Goal: Information Seeking & Learning: Learn about a topic

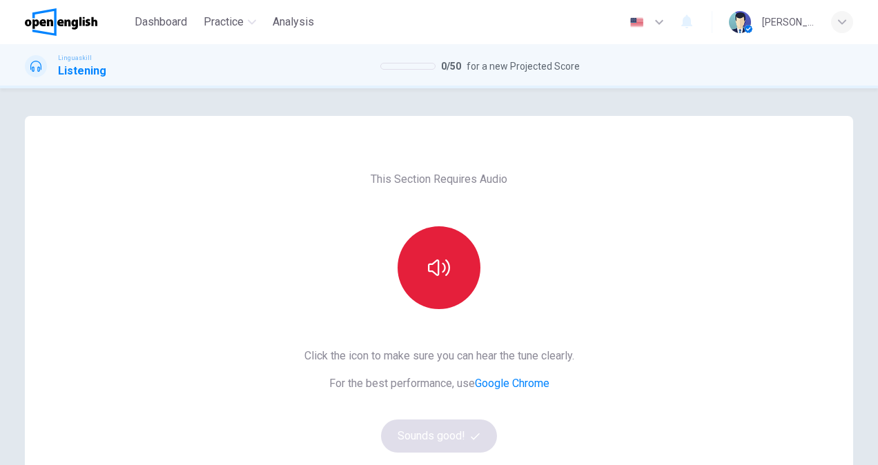
click at [428, 268] on icon "button" at bounding box center [439, 268] width 22 height 22
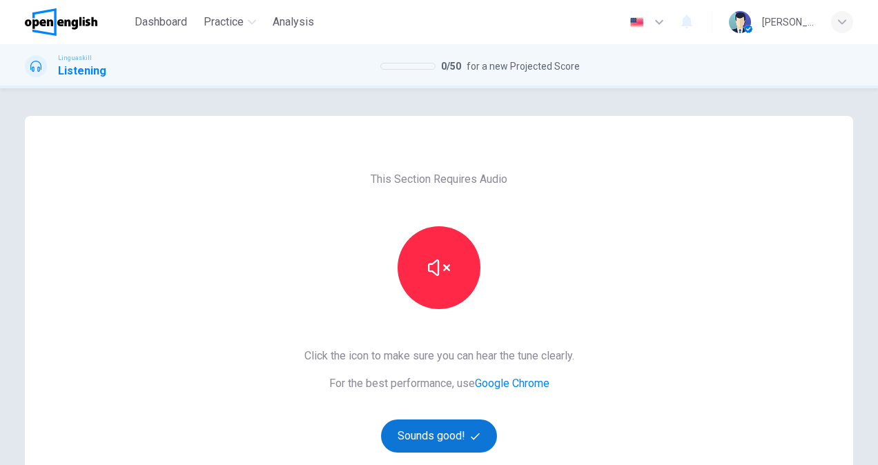
click at [427, 439] on button "Sounds good!" at bounding box center [439, 436] width 116 height 33
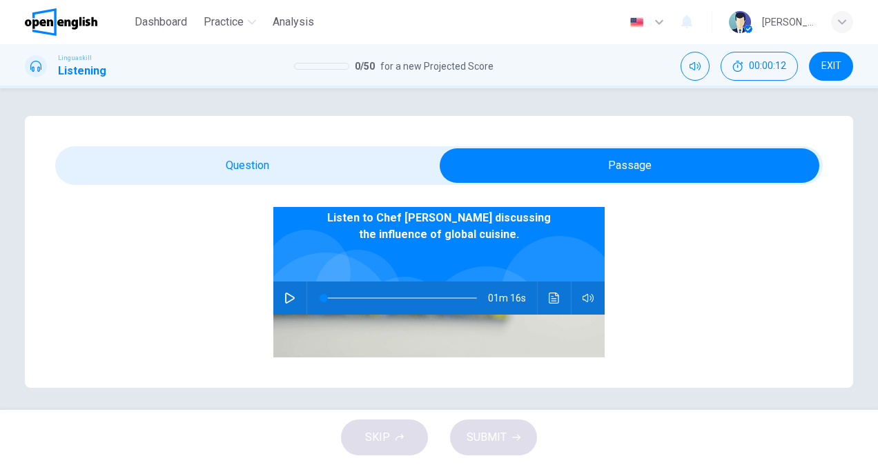
scroll to position [138, 0]
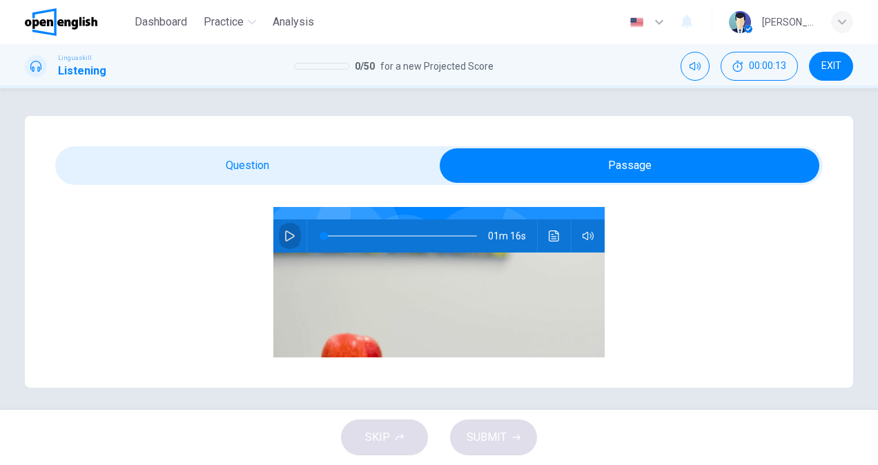
click at [286, 238] on icon "button" at bounding box center [289, 236] width 11 height 11
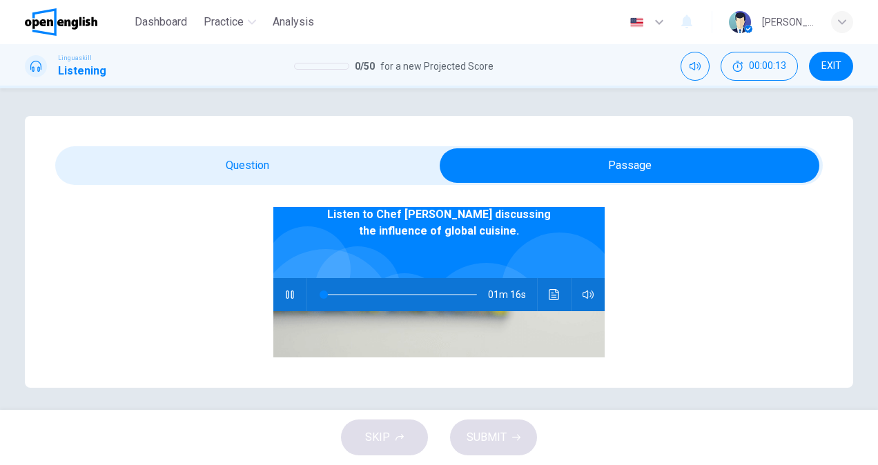
scroll to position [0, 0]
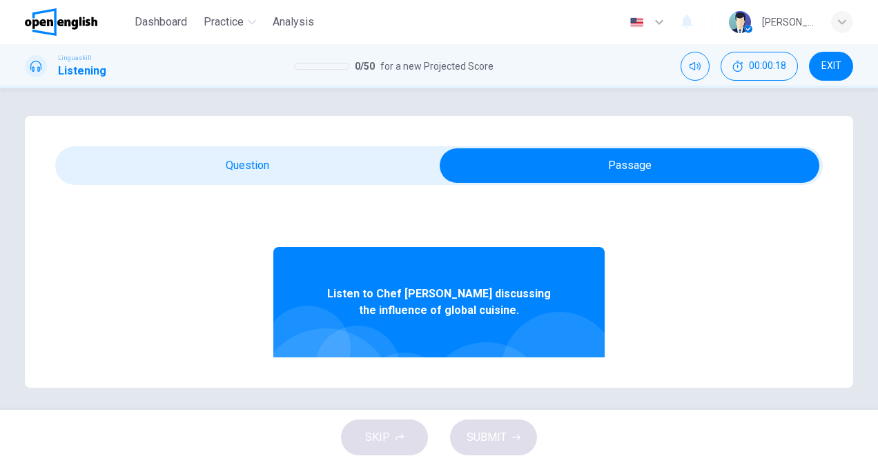
click at [556, 379] on div "Question 1 - 5 For these questions, choose the correct answer. On a real test, …" at bounding box center [439, 252] width 828 height 272
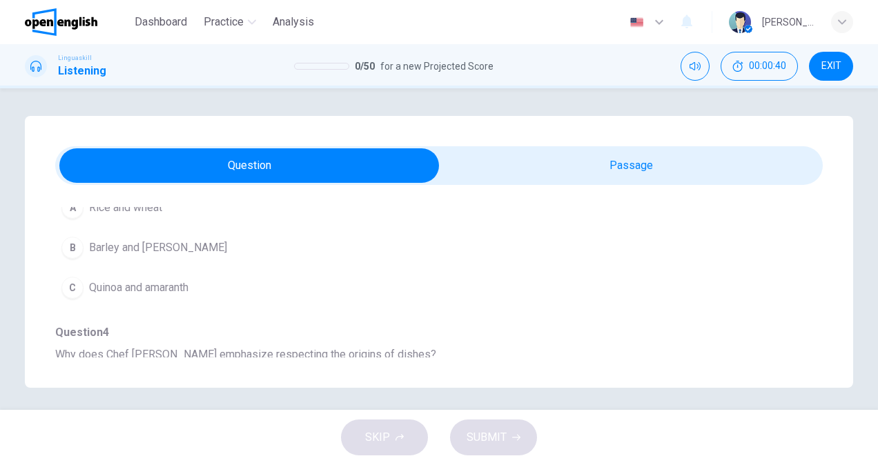
scroll to position [483, 0]
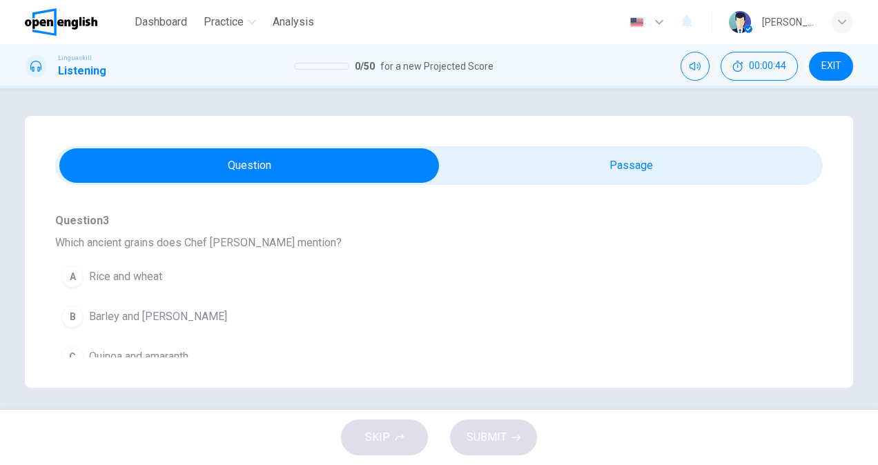
click at [152, 349] on span "Quinoa and amaranth" at bounding box center [138, 357] width 99 height 17
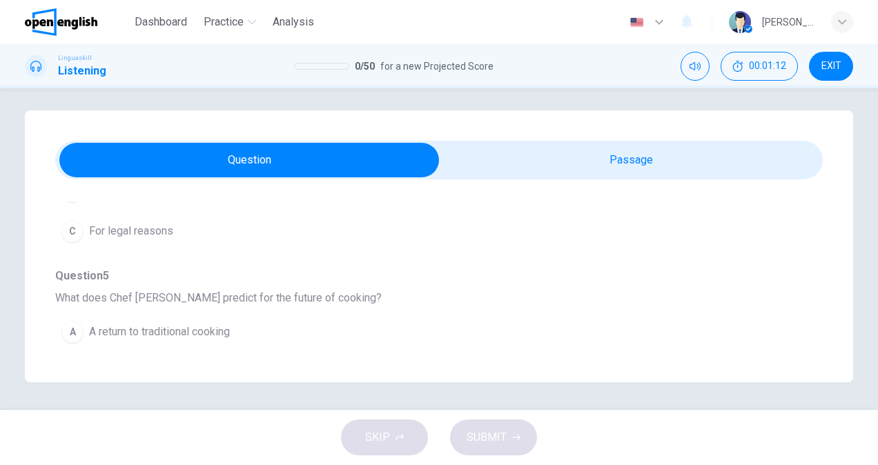
scroll to position [646, 0]
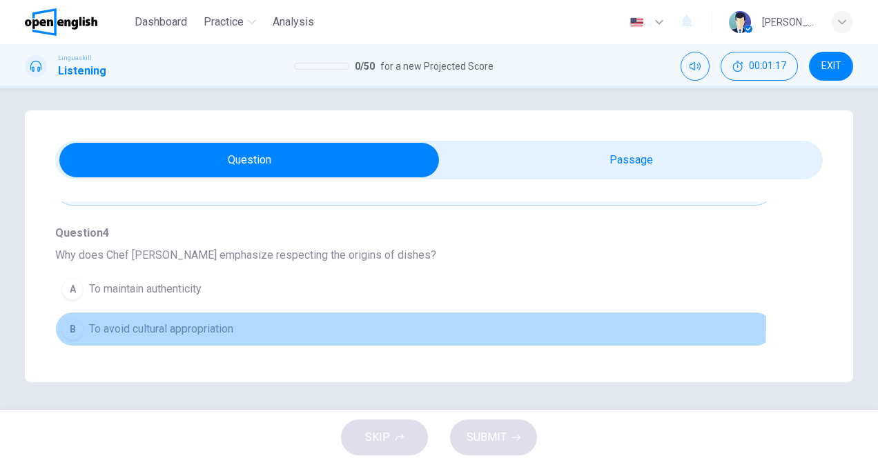
click at [182, 315] on button "B To avoid cultural appropriation" at bounding box center [414, 329] width 718 height 35
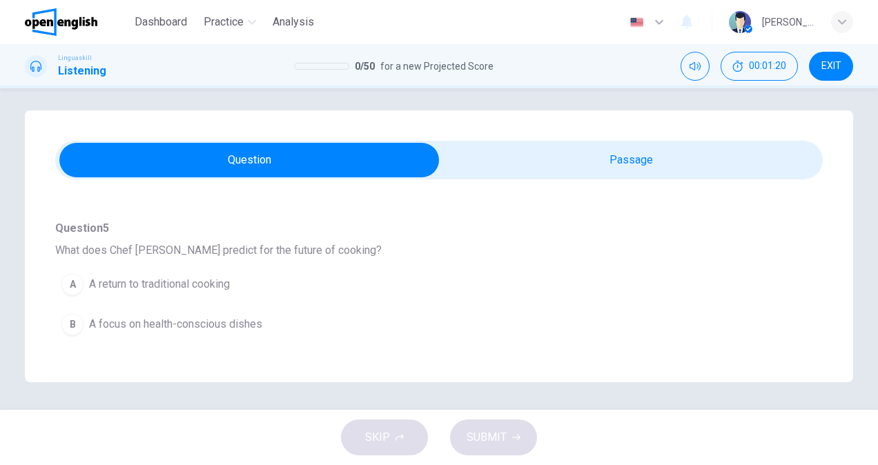
scroll to position [853, 0]
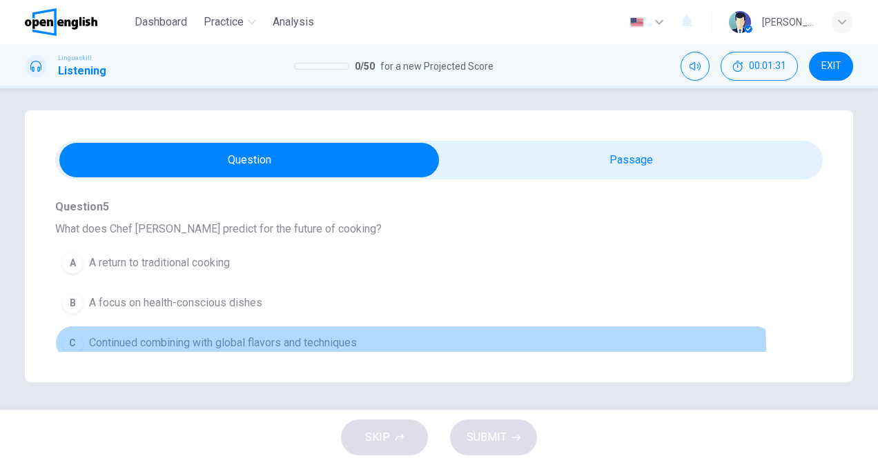
click at [293, 345] on button "C Continued combining with global flavors and techniques" at bounding box center [414, 343] width 718 height 35
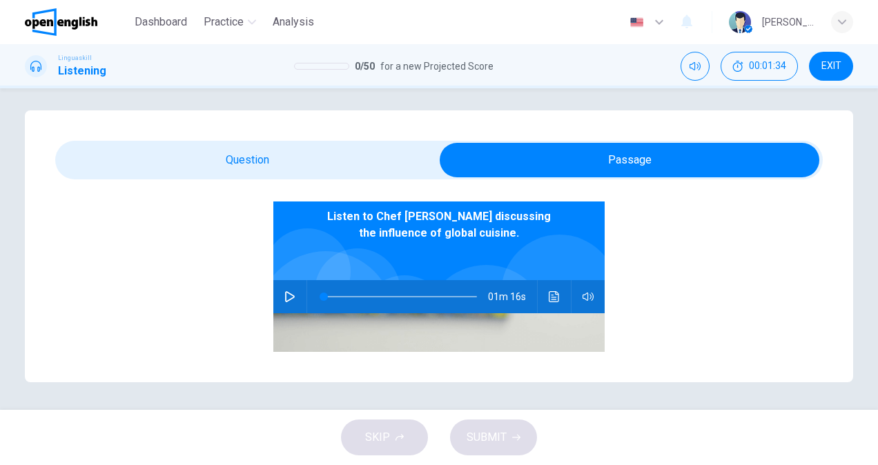
scroll to position [69, 0]
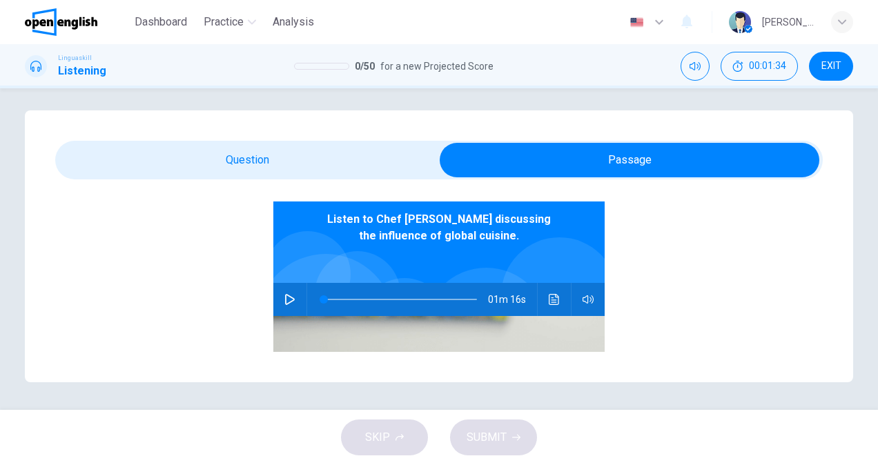
click at [284, 297] on icon "button" at bounding box center [289, 299] width 11 height 11
type input "*"
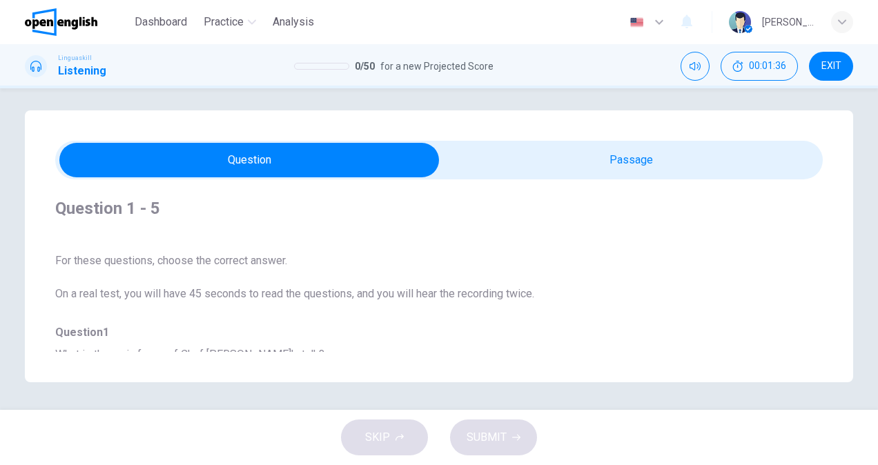
scroll to position [138, 0]
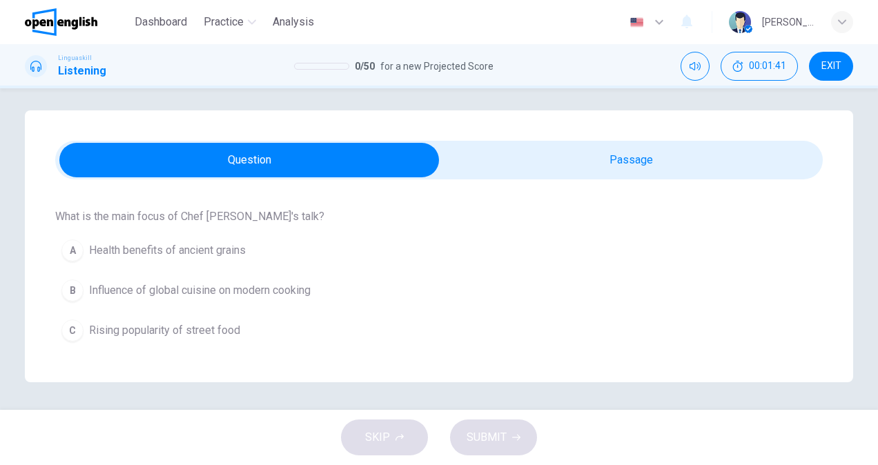
click at [278, 291] on span "Influence of global cuisine on modern cooking" at bounding box center [200, 290] width 222 height 17
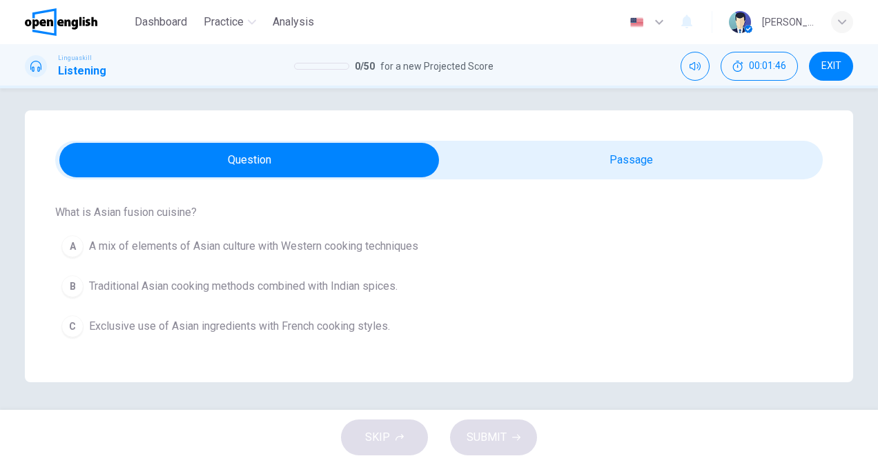
scroll to position [345, 0]
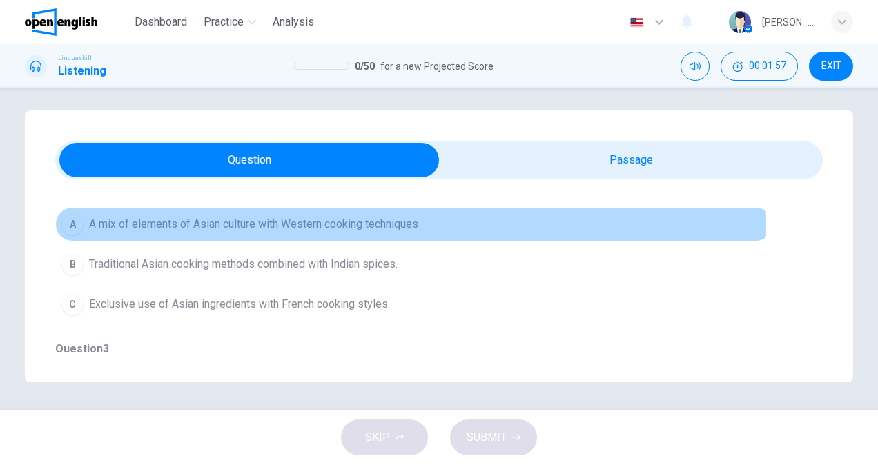
click at [383, 224] on span "A mix of elements of Asian culture with Western cooking techniques" at bounding box center [253, 224] width 329 height 17
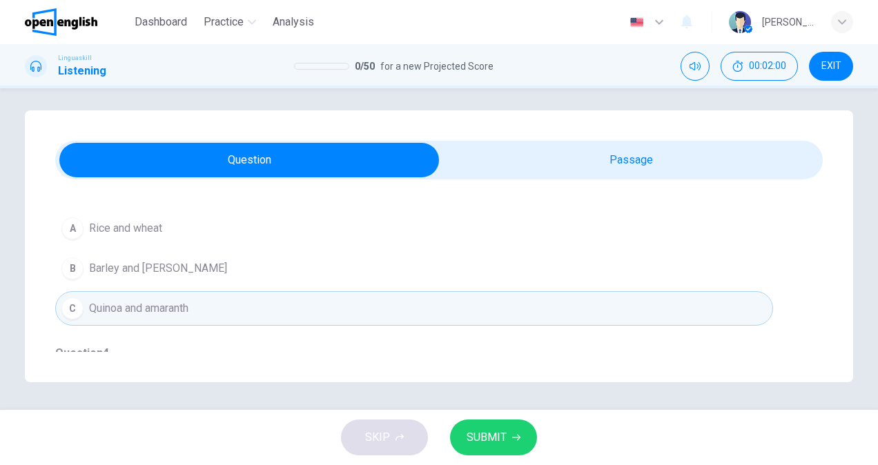
scroll to position [552, 0]
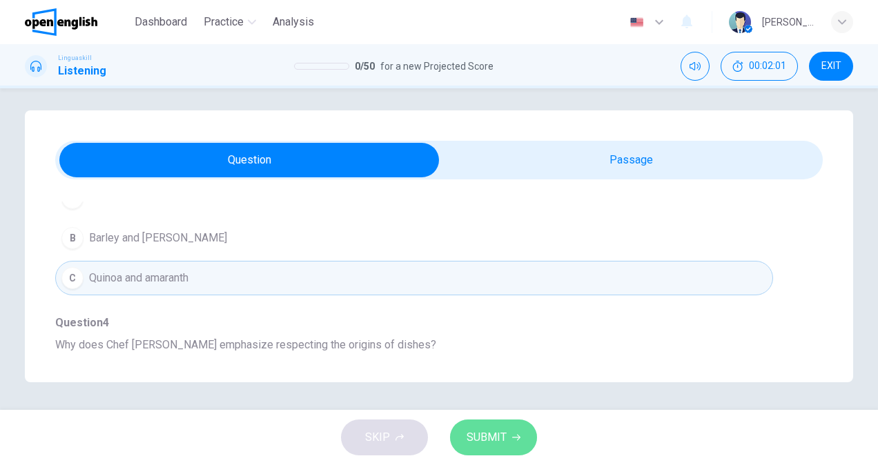
click at [503, 431] on span "SUBMIT" at bounding box center [487, 437] width 40 height 19
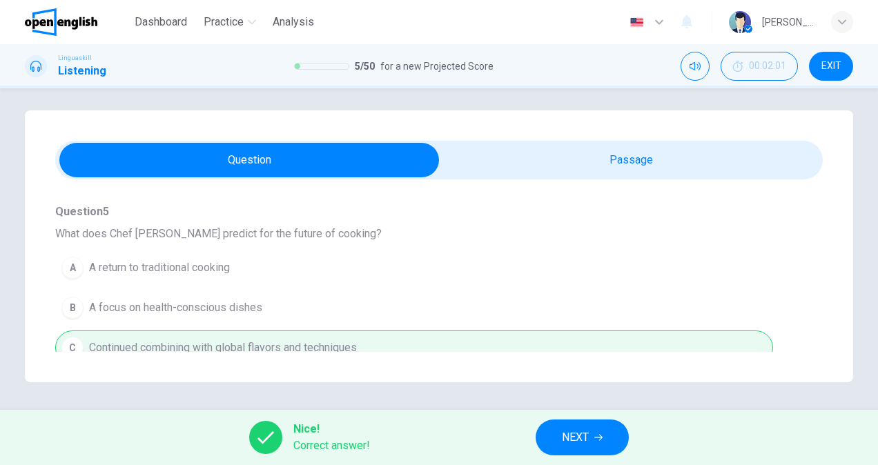
scroll to position [853, 0]
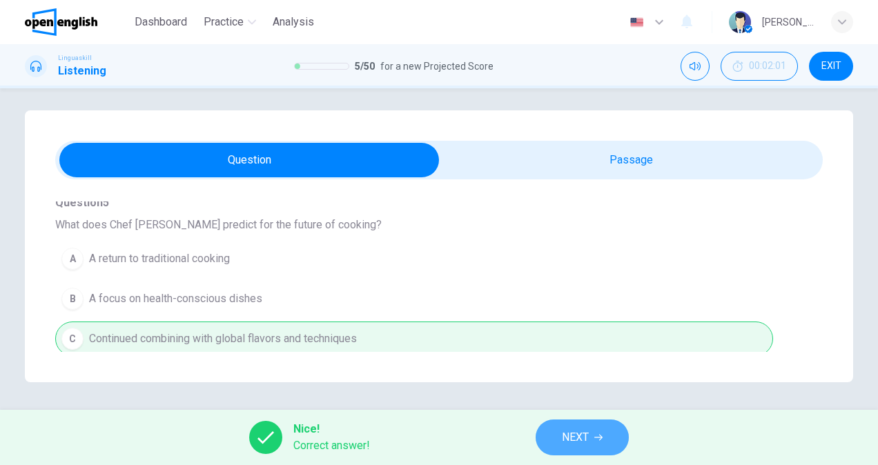
click at [583, 434] on span "NEXT" at bounding box center [575, 437] width 27 height 19
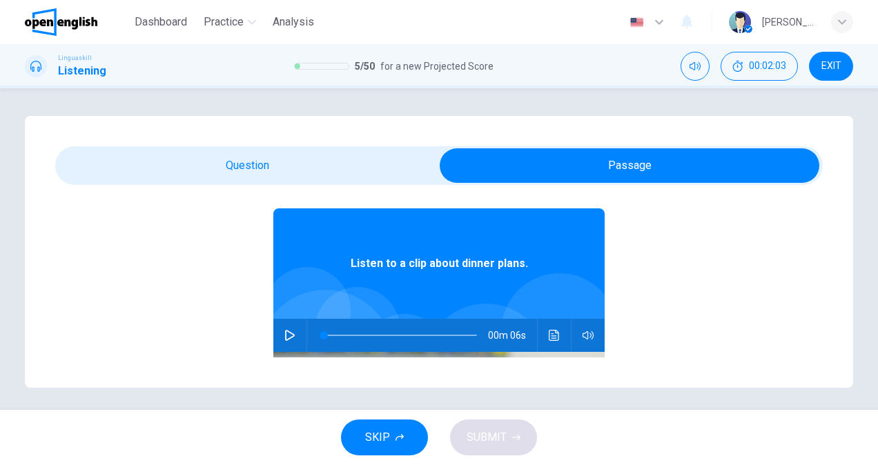
scroll to position [69, 0]
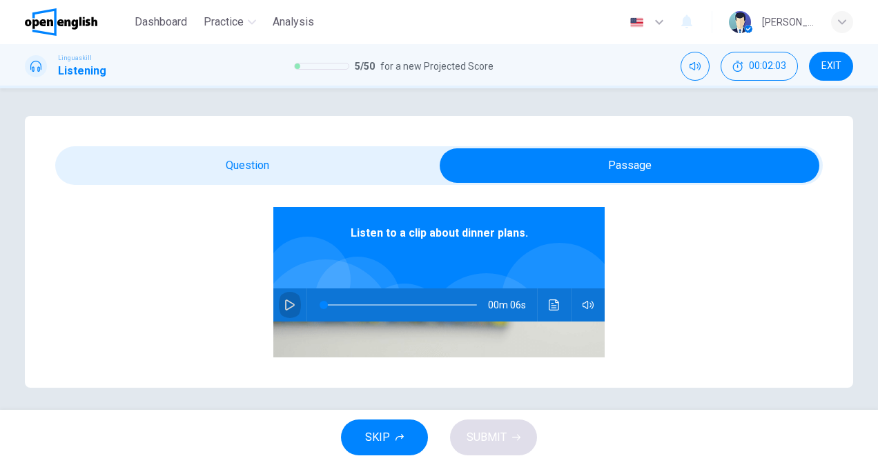
click at [285, 304] on icon "button" at bounding box center [290, 305] width 10 height 11
type input "*"
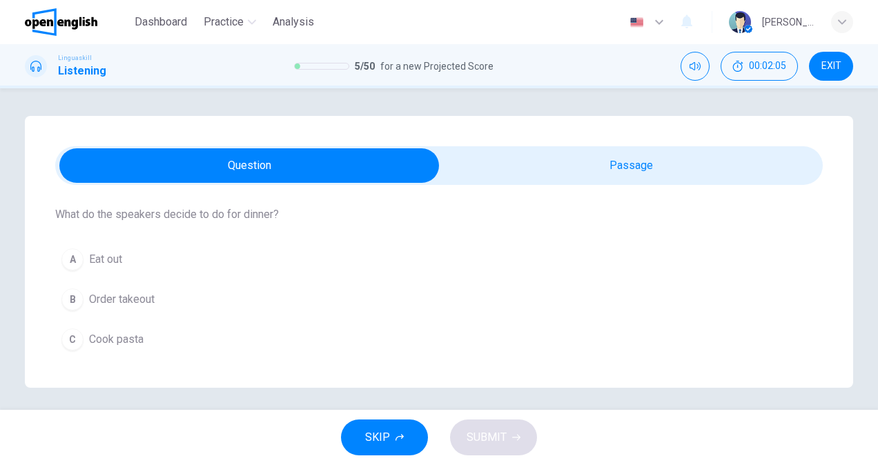
scroll to position [146, 0]
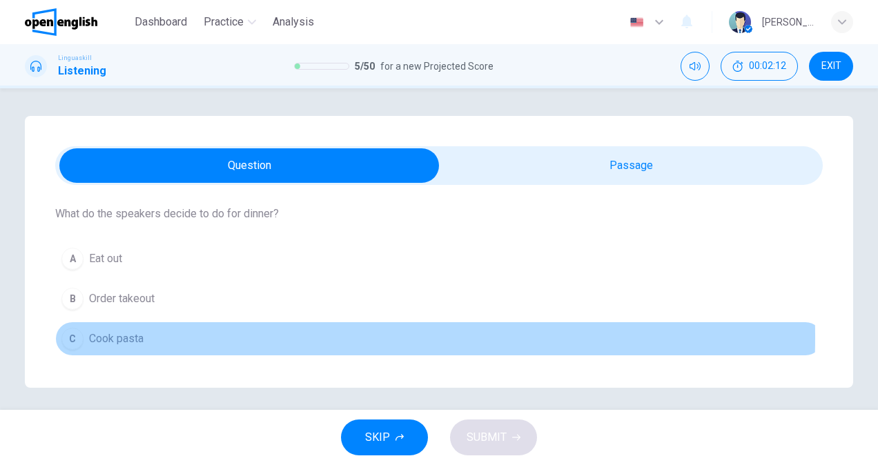
click at [131, 336] on span "Cook pasta" at bounding box center [116, 339] width 55 height 17
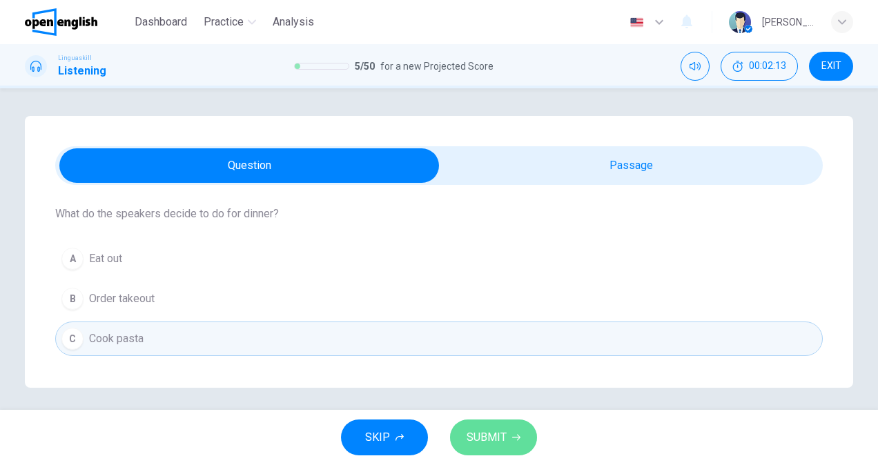
click at [485, 435] on span "SUBMIT" at bounding box center [487, 437] width 40 height 19
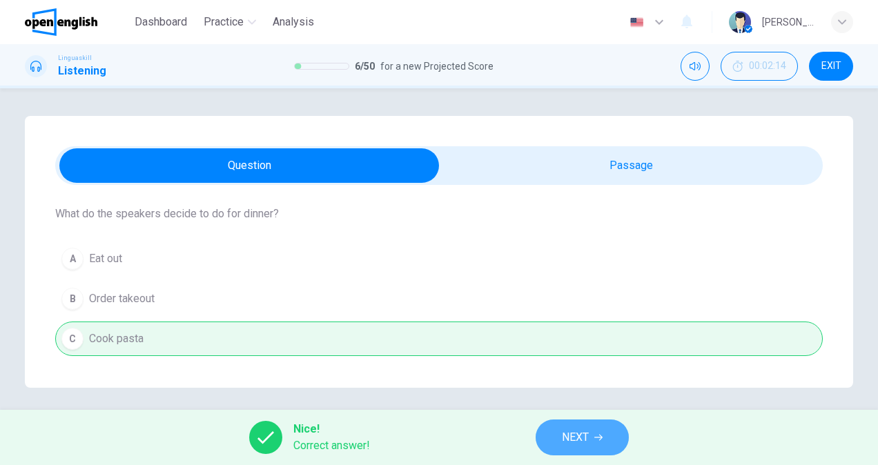
click at [571, 439] on span "NEXT" at bounding box center [575, 437] width 27 height 19
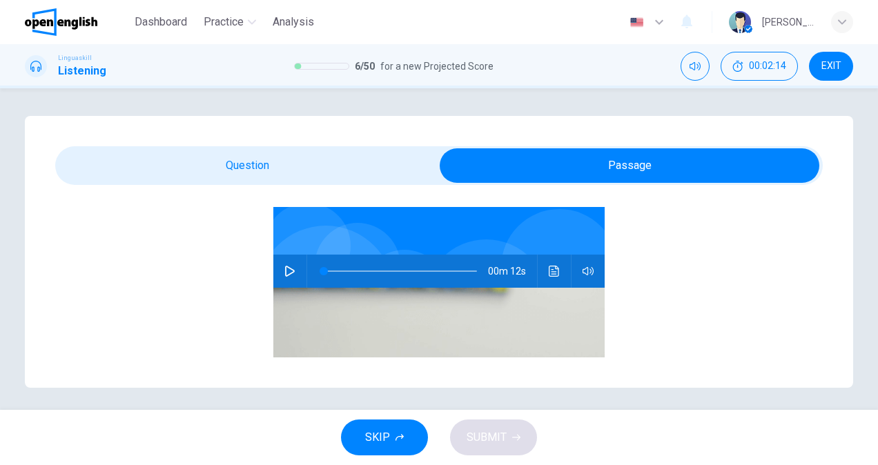
scroll to position [138, 0]
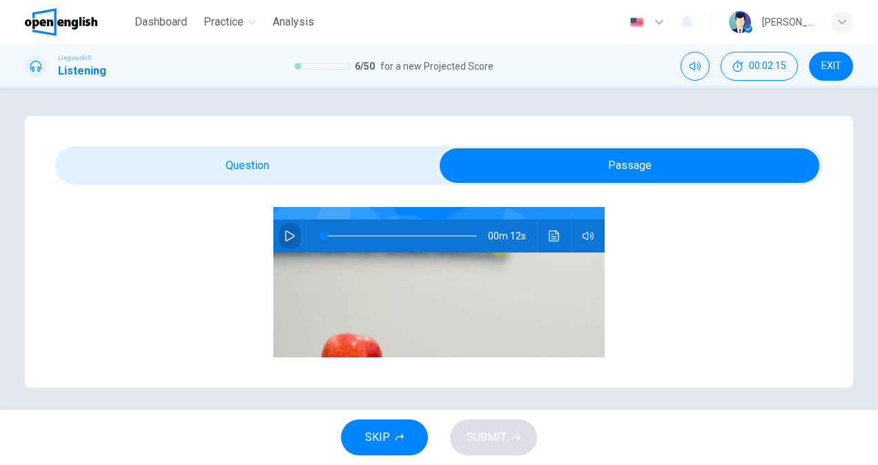
click at [287, 234] on icon "button" at bounding box center [289, 236] width 11 height 11
type input "*"
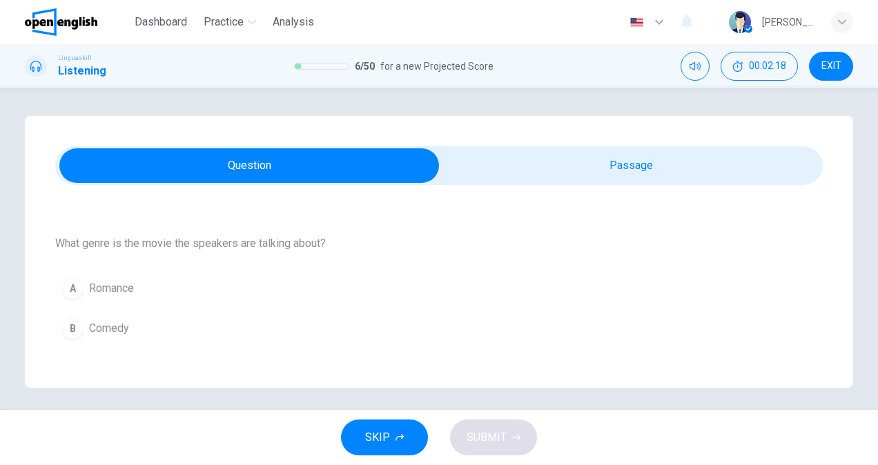
scroll to position [146, 0]
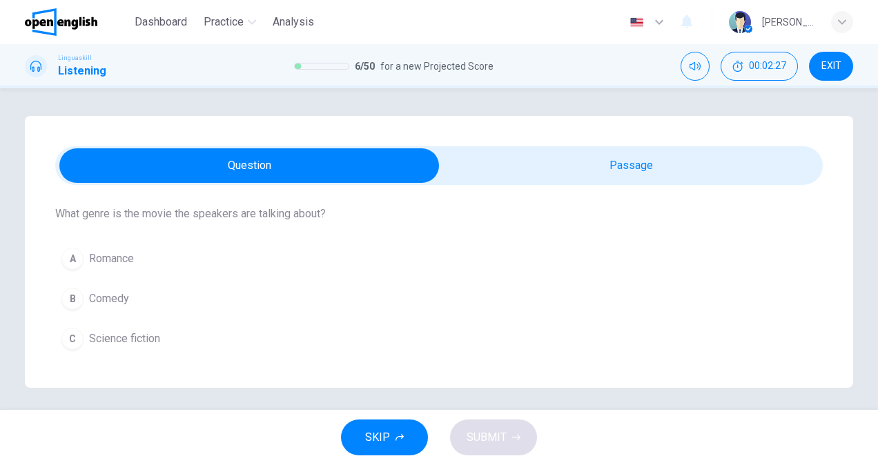
click at [115, 332] on span "Science fiction" at bounding box center [124, 339] width 71 height 17
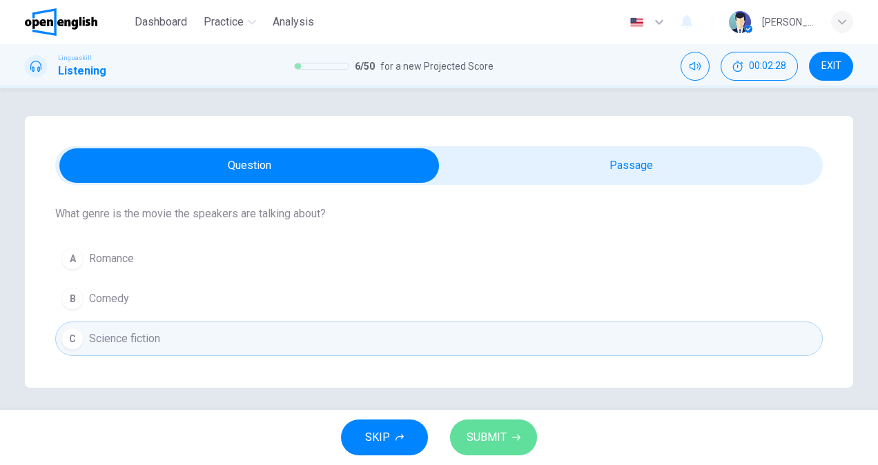
click at [471, 439] on span "SUBMIT" at bounding box center [487, 437] width 40 height 19
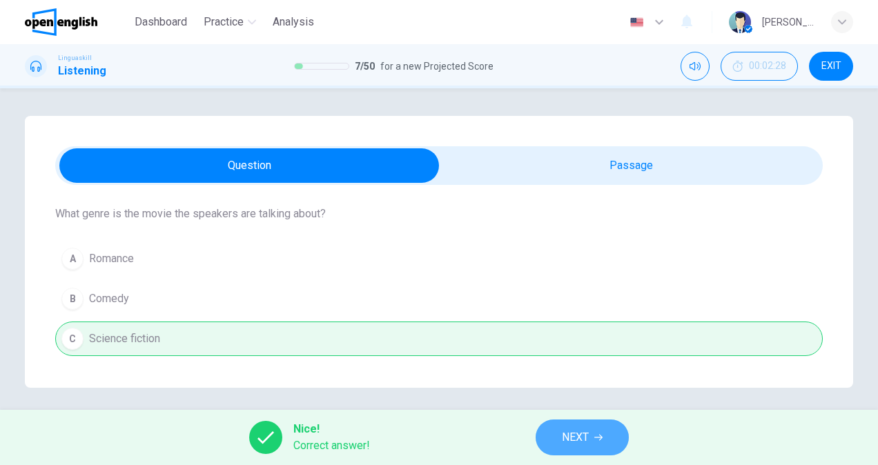
click at [579, 444] on span "NEXT" at bounding box center [575, 437] width 27 height 19
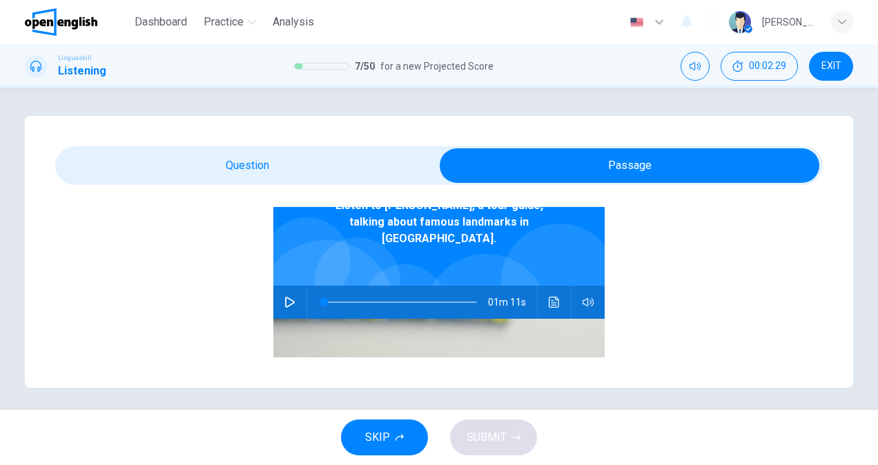
scroll to position [138, 0]
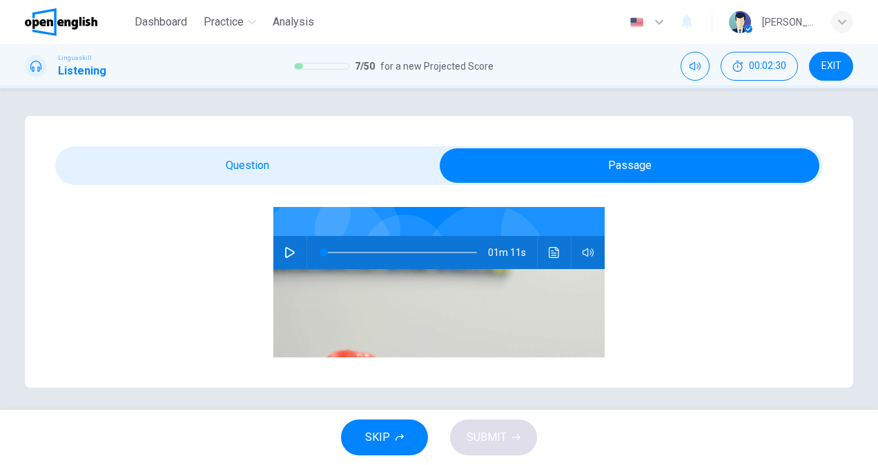
drag, startPoint x: 289, startPoint y: 237, endPoint x: 289, endPoint y: 222, distance: 14.5
click at [289, 236] on button "button" at bounding box center [290, 252] width 22 height 33
type input "*"
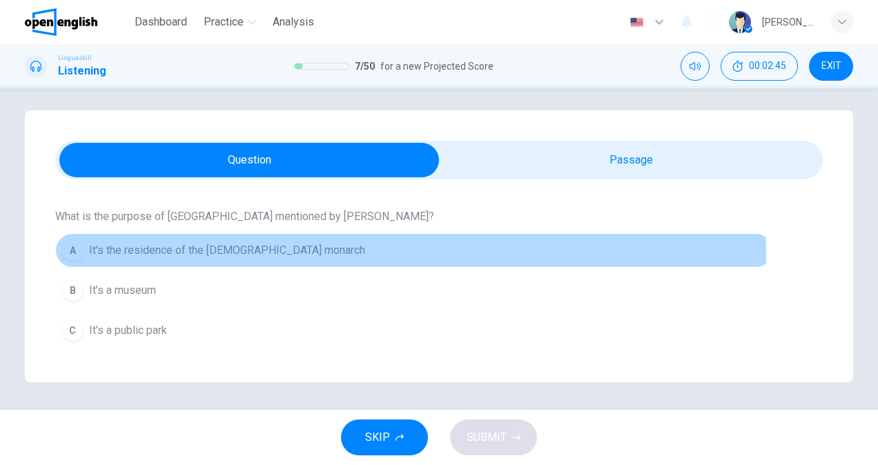
click at [272, 254] on span "It’s the residence of the [DEMOGRAPHIC_DATA] monarch" at bounding box center [227, 250] width 276 height 17
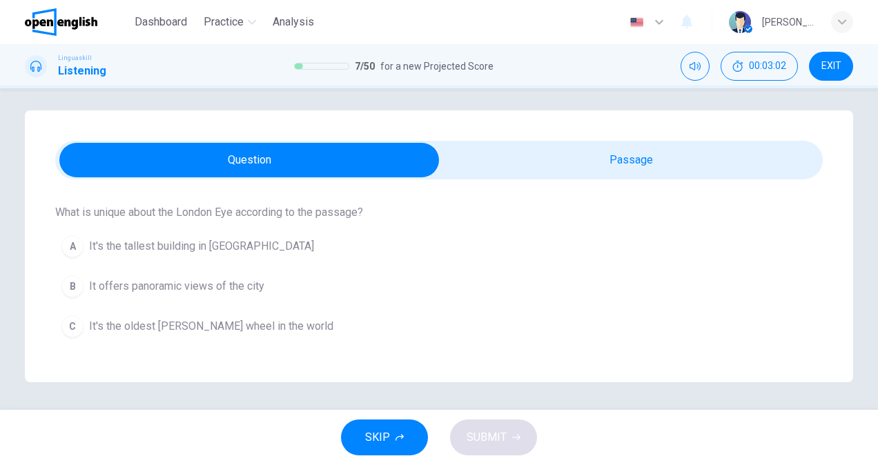
scroll to position [345, 0]
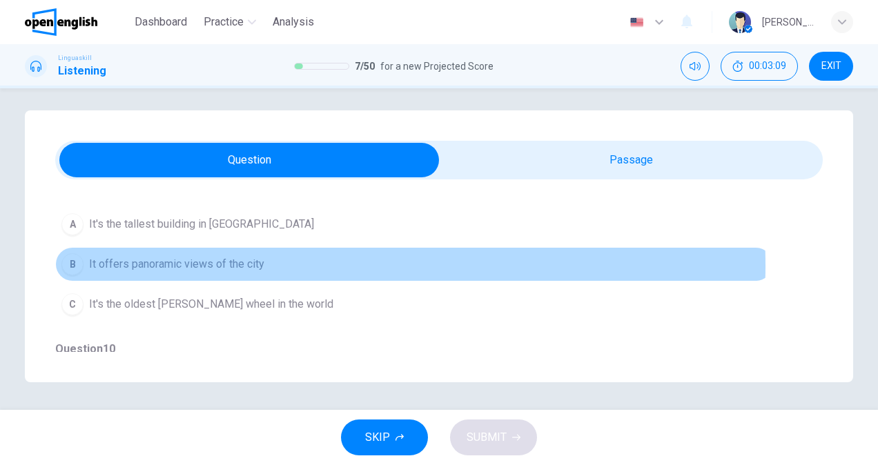
click at [199, 264] on span "It offers panoramic views of the city" at bounding box center [176, 264] width 175 height 17
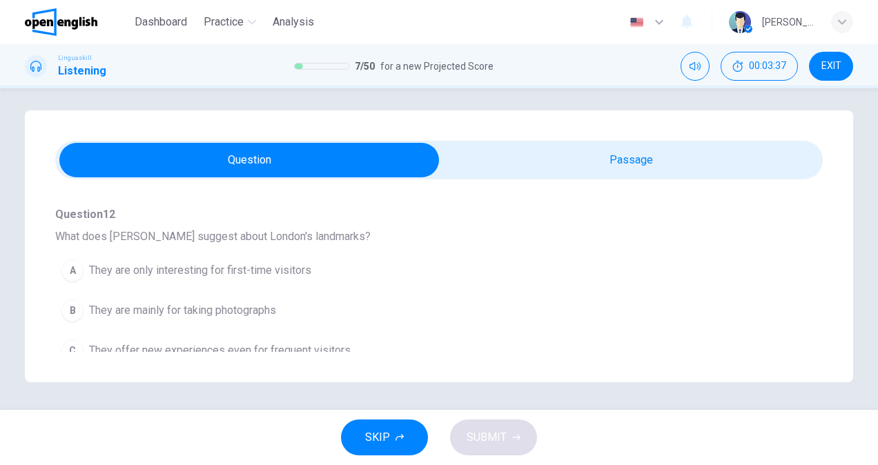
scroll to position [853, 0]
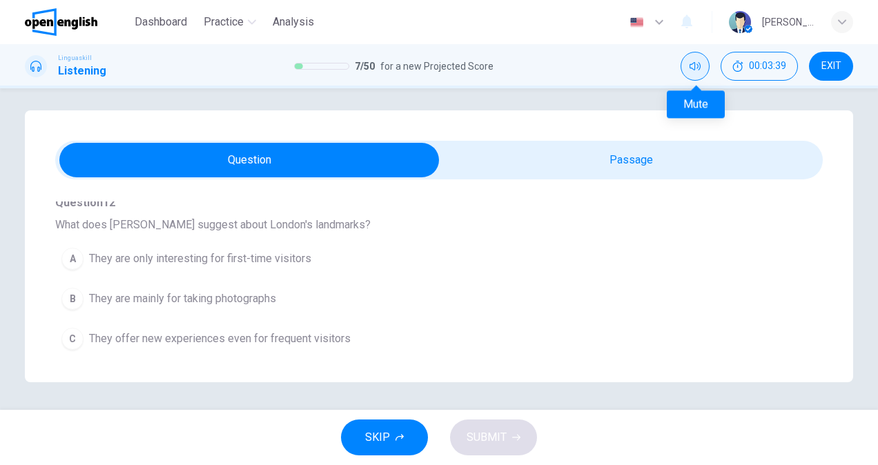
click at [696, 64] on icon "Mute" at bounding box center [695, 66] width 11 height 11
drag, startPoint x: 826, startPoint y: 58, endPoint x: 515, endPoint y: 68, distance: 310.8
click at [826, 58] on button "EXIT" at bounding box center [831, 66] width 44 height 29
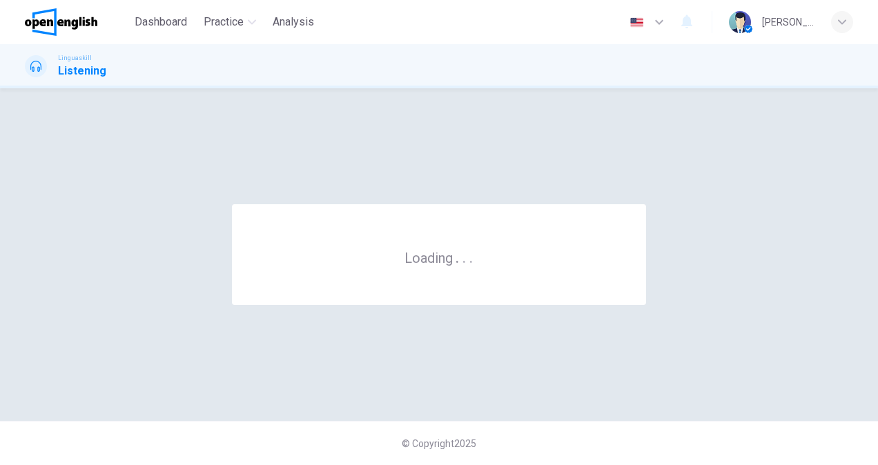
scroll to position [0, 0]
